Goal: Transaction & Acquisition: Purchase product/service

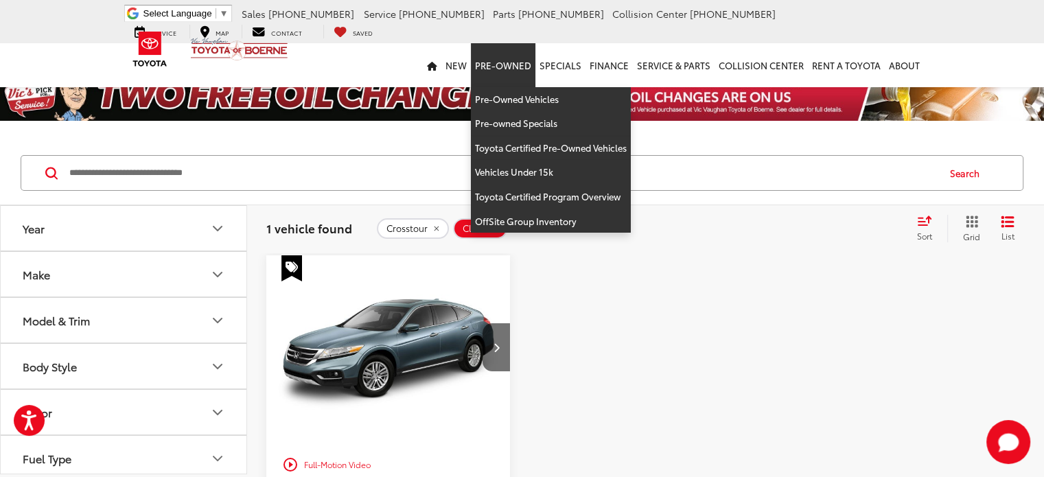
click at [501, 67] on link "Pre-Owned" at bounding box center [503, 65] width 65 height 44
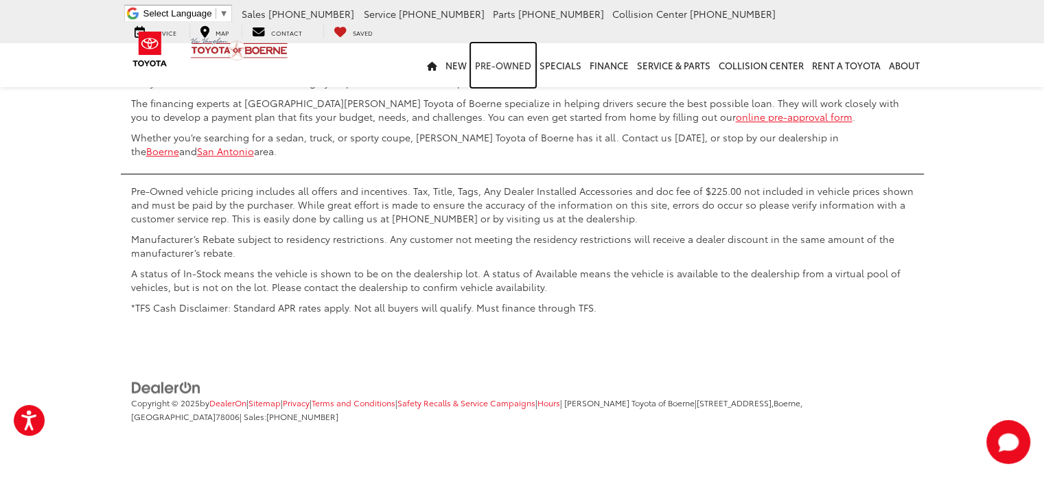
scroll to position [956, 0]
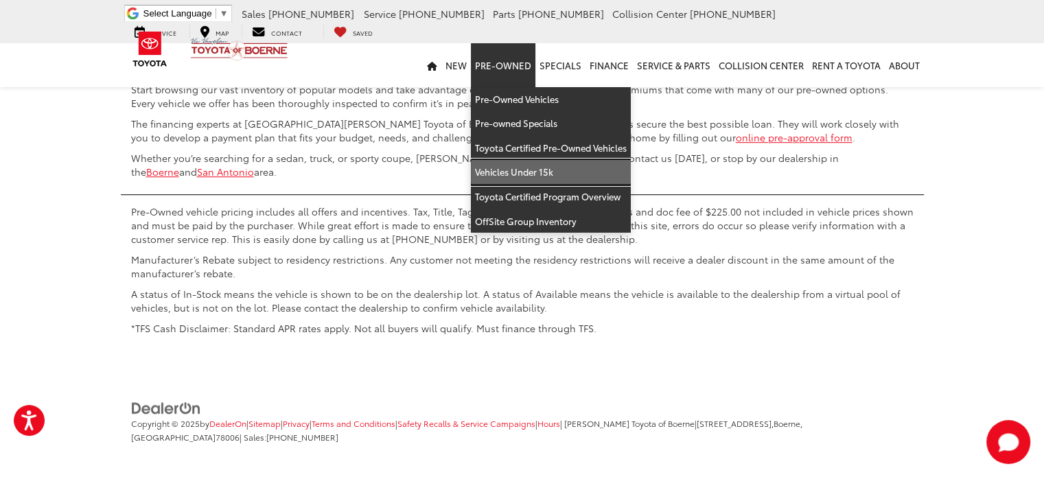
click at [520, 172] on link "Vehicles Under 15k" at bounding box center [551, 172] width 160 height 25
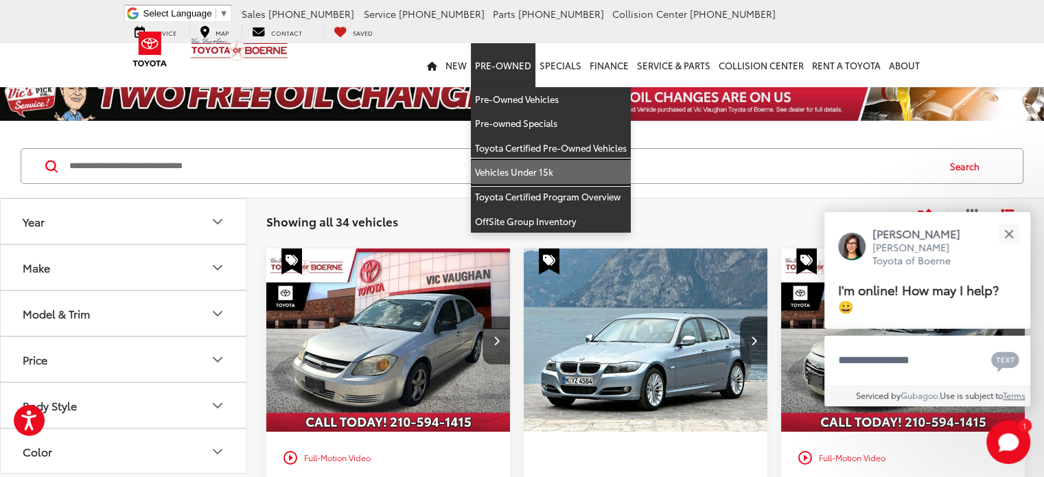
click at [524, 173] on link "Vehicles Under 15k" at bounding box center [551, 172] width 160 height 25
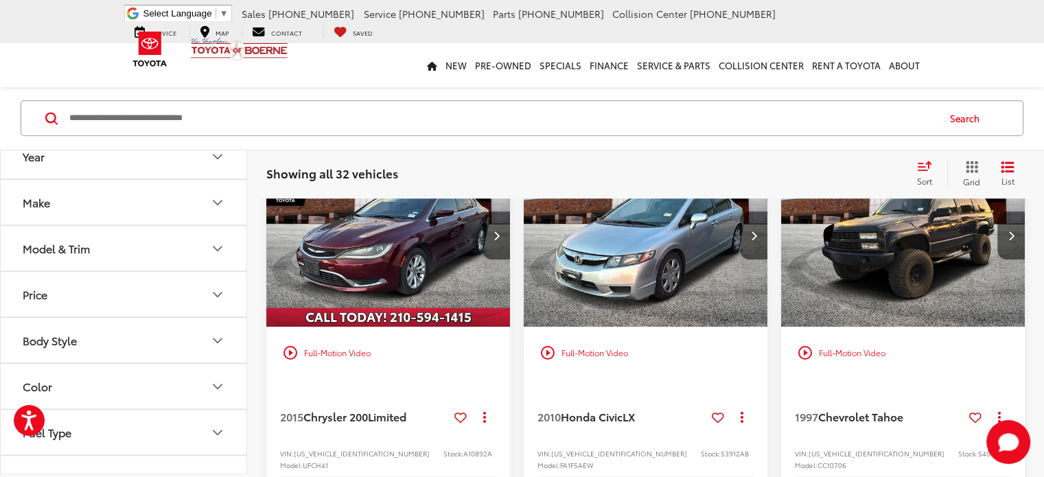
scroll to position [2059, 0]
